Goal: Task Accomplishment & Management: Manage account settings

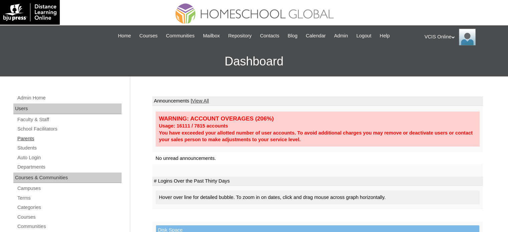
click at [27, 137] on link "Parents" at bounding box center [69, 139] width 105 height 8
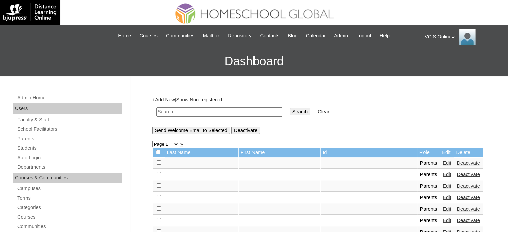
drag, startPoint x: 215, startPoint y: 116, endPoint x: 221, endPoint y: 115, distance: 6.8
click at [215, 115] on input "text" at bounding box center [219, 112] width 126 height 9
paste input "VCIS005-7A-PA2025"
type input "VCIS005-7A-PA2025"
click at [290, 111] on input "Search" at bounding box center [300, 111] width 21 height 7
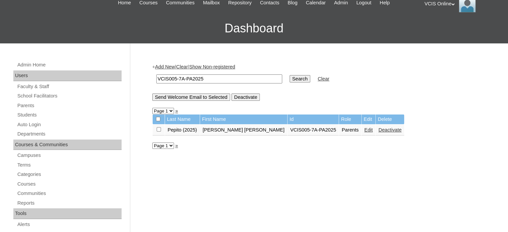
scroll to position [33, 0]
click at [364, 128] on link "Edit" at bounding box center [368, 129] width 8 height 5
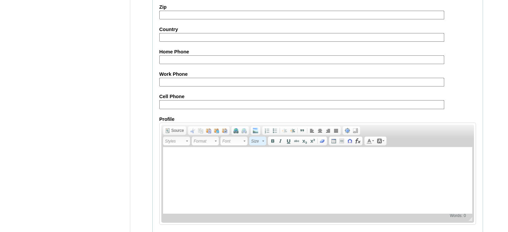
scroll to position [639, 0]
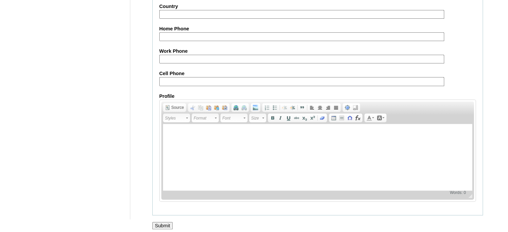
click at [161, 223] on input "Submit" at bounding box center [162, 225] width 21 height 7
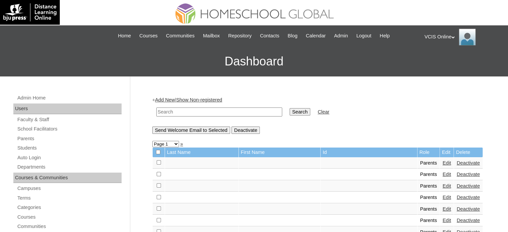
click at [447, 37] on div "VCIS Online My Profile My Settings Logout" at bounding box center [462, 37] width 77 height 17
click at [439, 61] on span "Logout" at bounding box center [436, 62] width 13 height 5
